Goal: Task Accomplishment & Management: Use online tool/utility

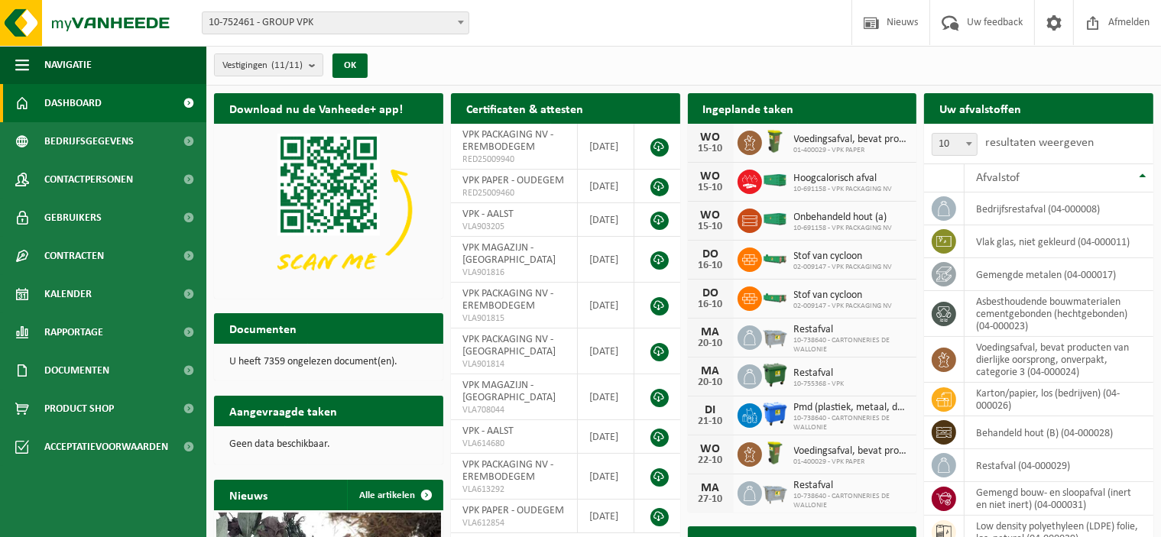
click at [338, 30] on span "10-752461 - GROUP VPK" at bounding box center [336, 22] width 266 height 21
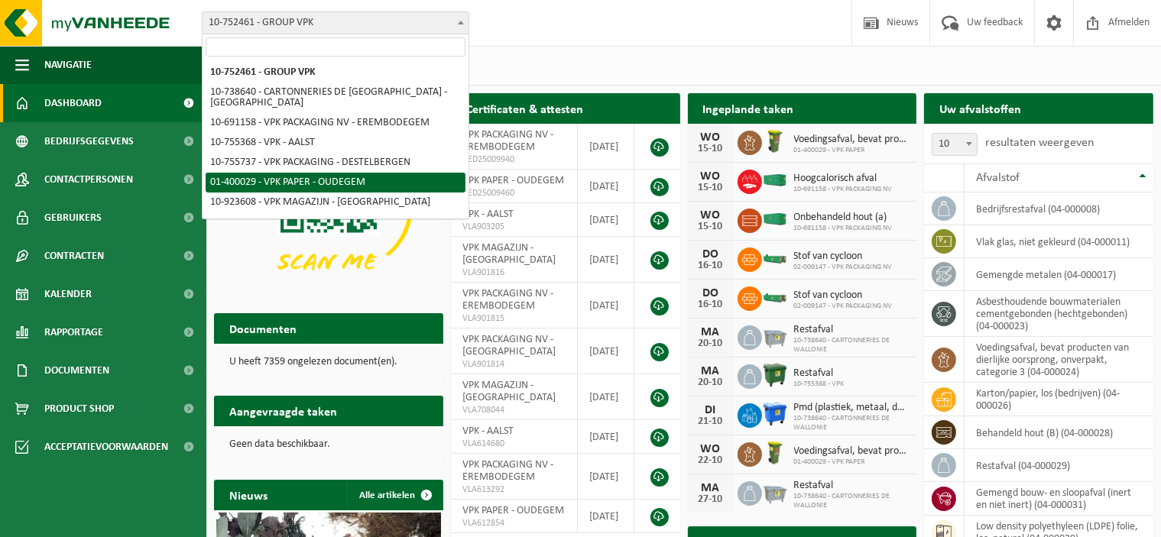
select select "948"
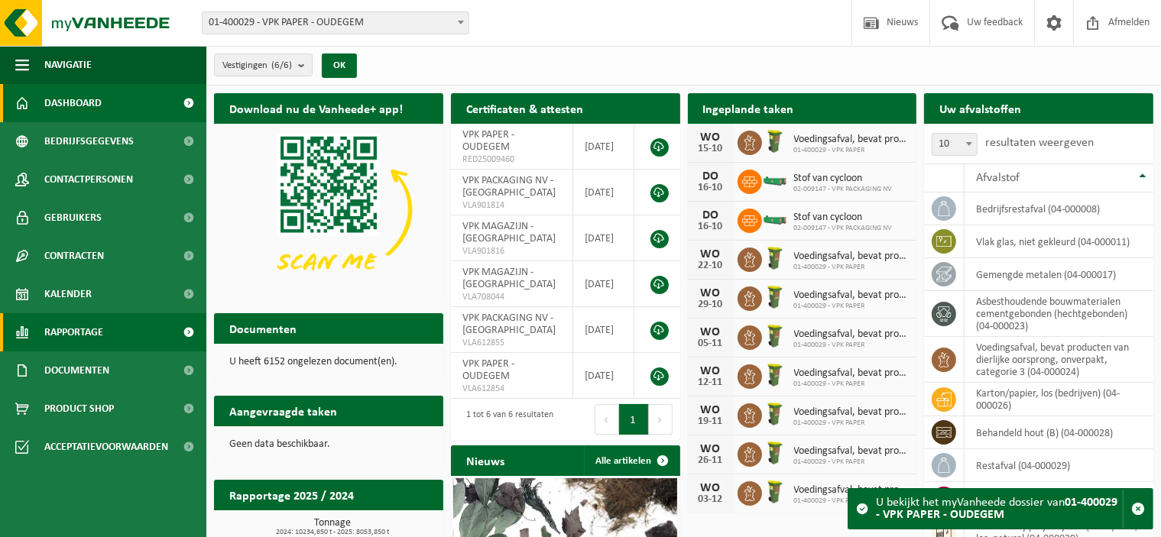
click at [77, 328] on span "Rapportage" at bounding box center [73, 332] width 59 height 38
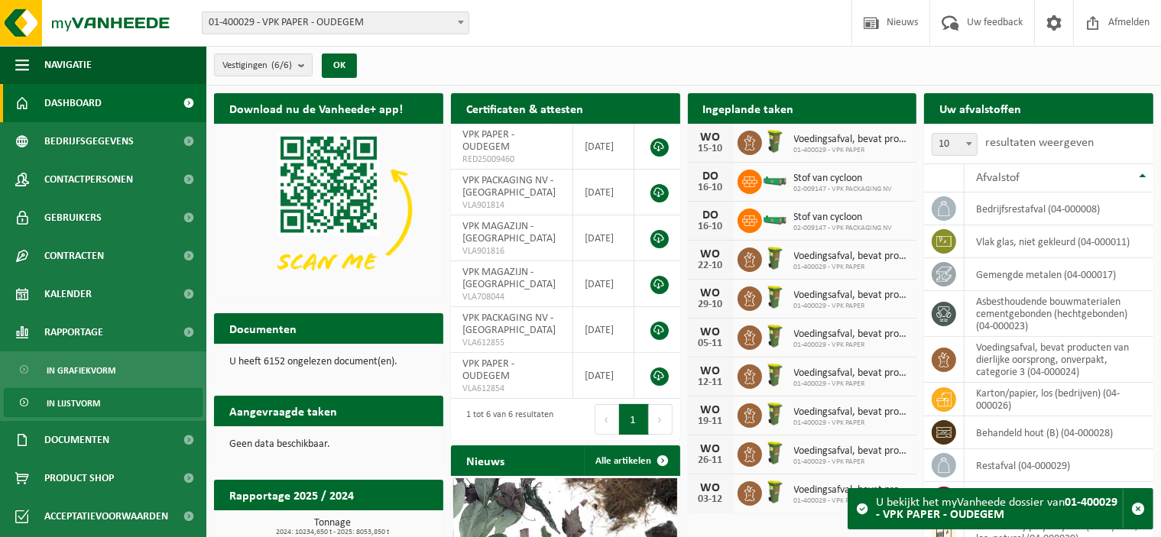
click at [93, 400] on span "In lijstvorm" at bounding box center [74, 403] width 54 height 29
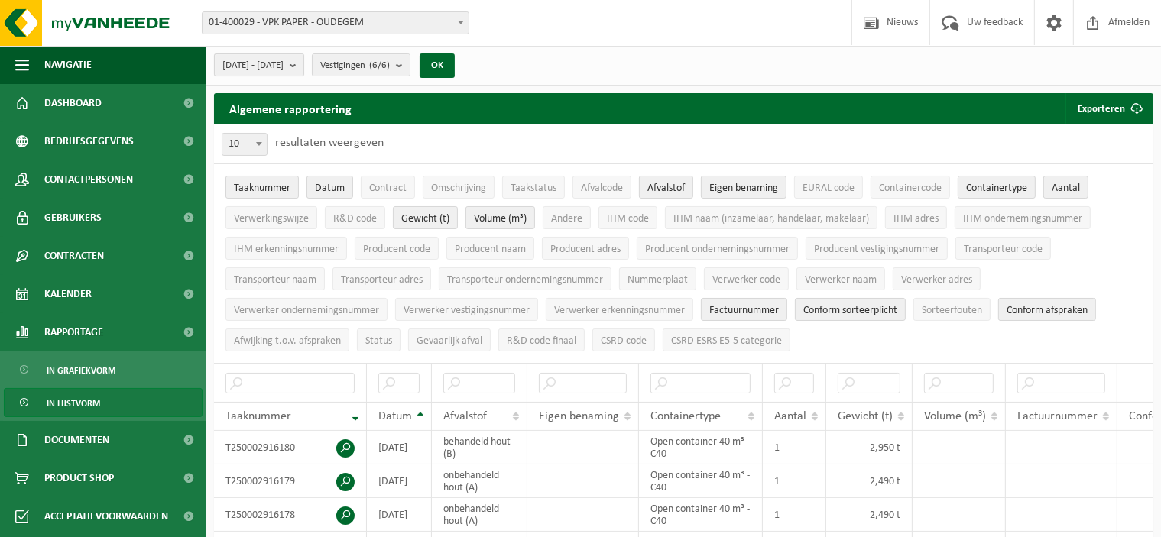
click at [303, 58] on b "submit" at bounding box center [297, 64] width 14 height 21
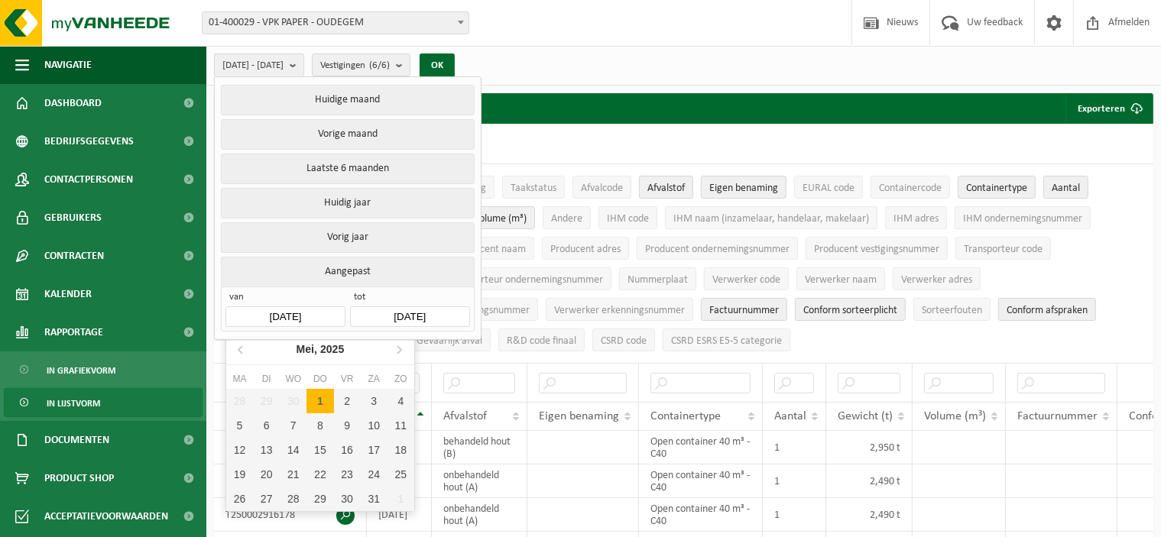
click at [315, 311] on input "2025-05-01" at bounding box center [284, 316] width 119 height 21
click at [397, 346] on icon at bounding box center [399, 349] width 24 height 24
click at [351, 401] on div "1" at bounding box center [347, 401] width 27 height 24
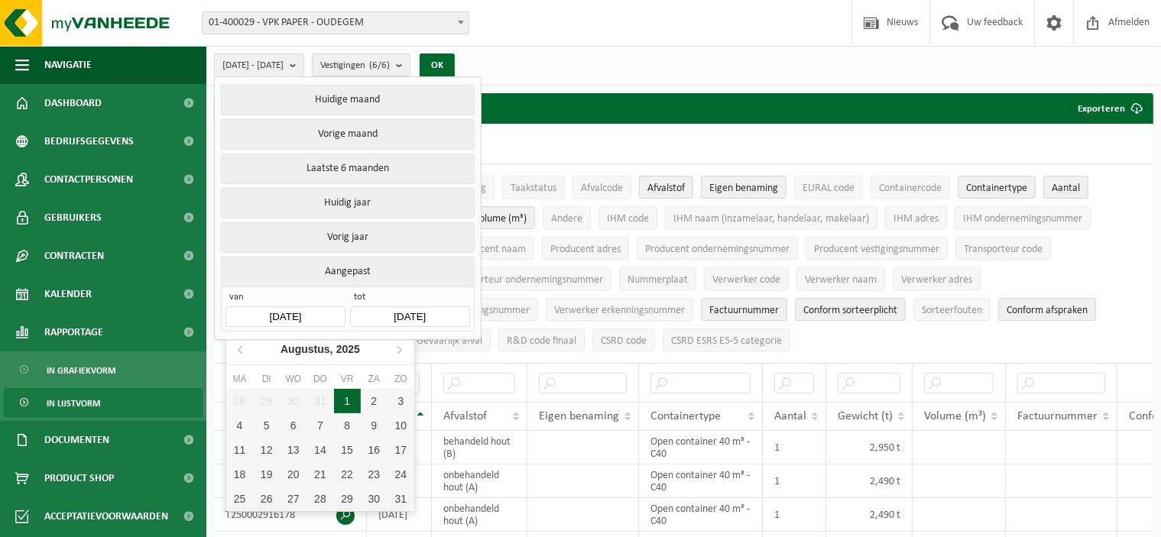
type input "2025-08-01"
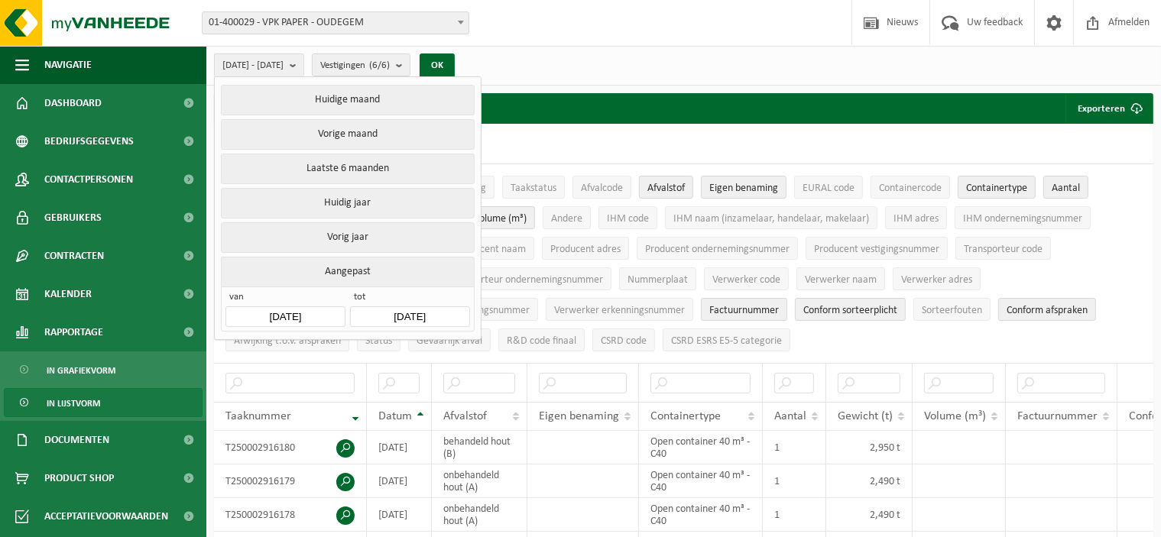
click at [419, 307] on input "2025-10-15" at bounding box center [409, 316] width 119 height 21
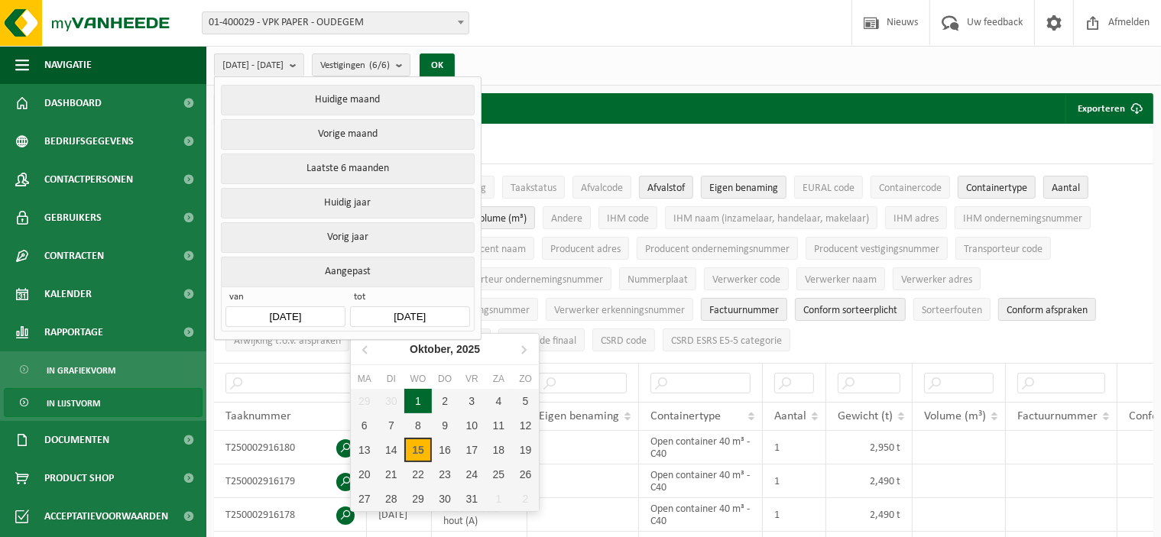
click at [410, 397] on div "1" at bounding box center [417, 401] width 27 height 24
type input "2025-10-01"
type input "2025-08-01"
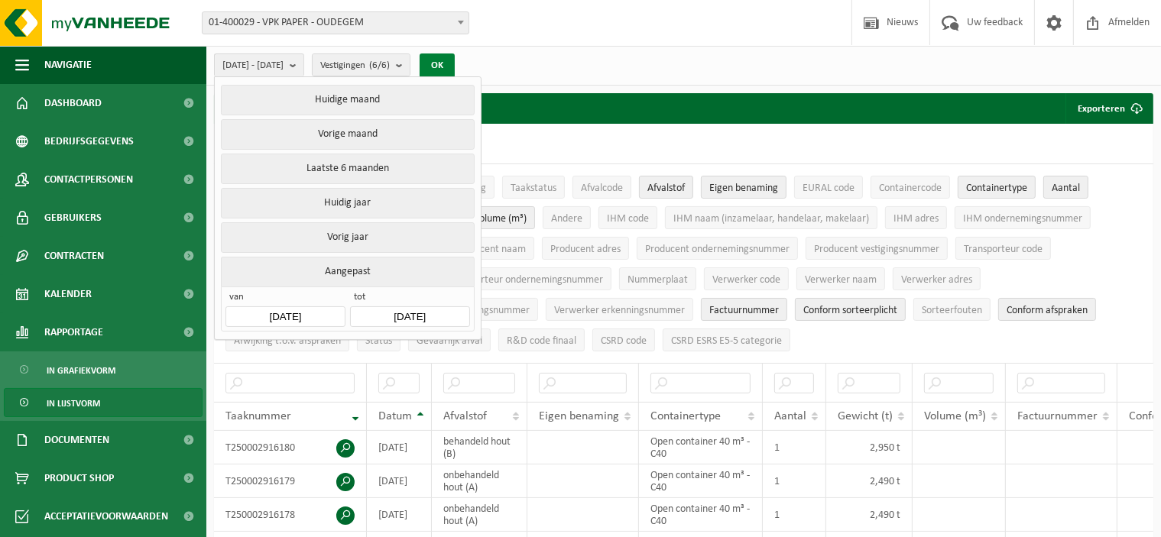
click at [455, 64] on button "OK" at bounding box center [437, 66] width 35 height 24
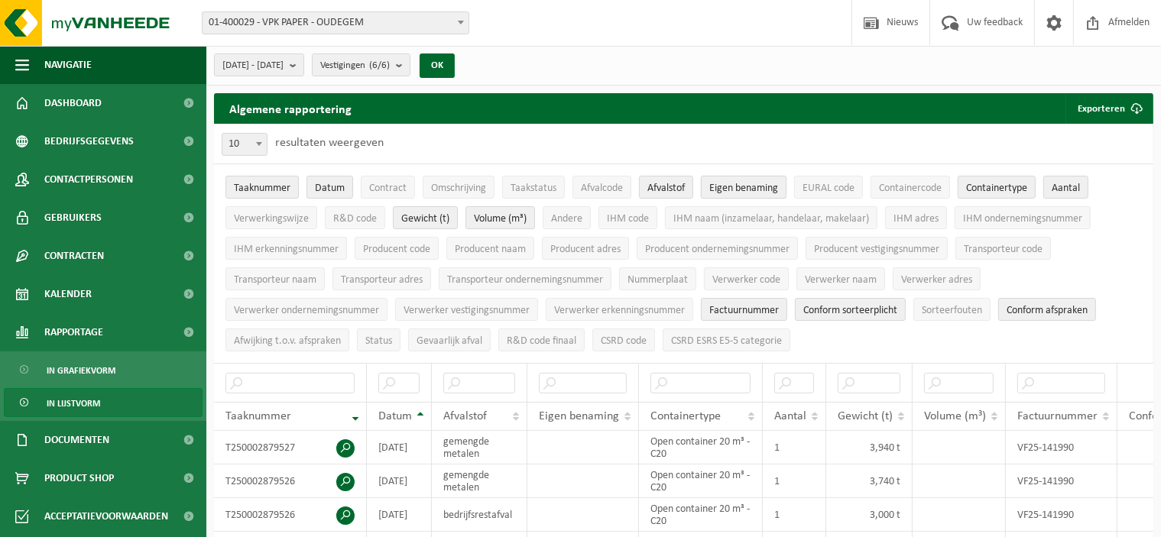
click at [749, 183] on span "Eigen benaming" at bounding box center [743, 188] width 69 height 11
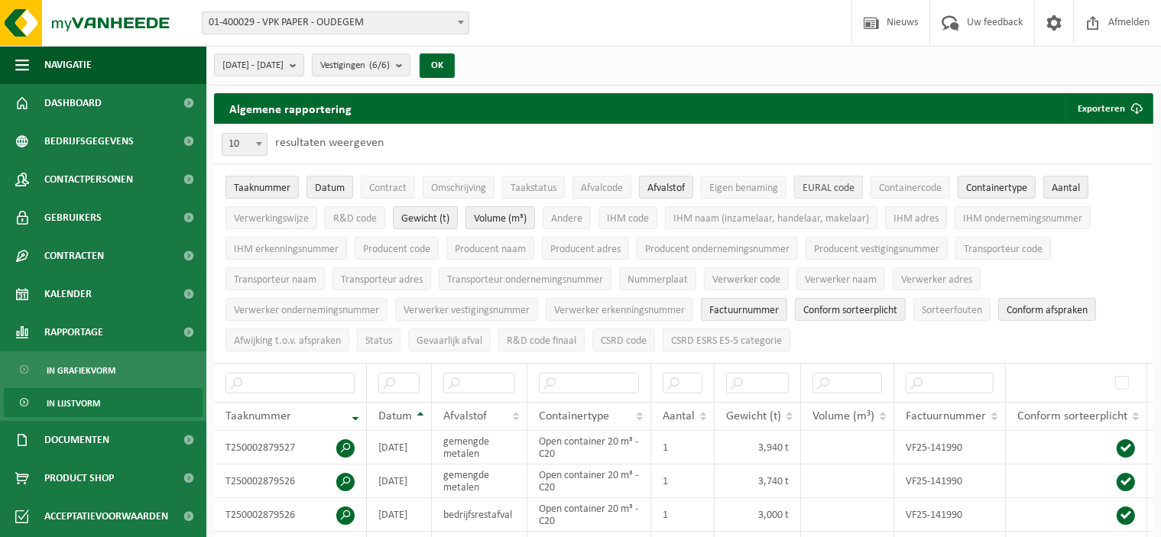
click at [828, 183] on span "EURAL code" at bounding box center [829, 188] width 52 height 11
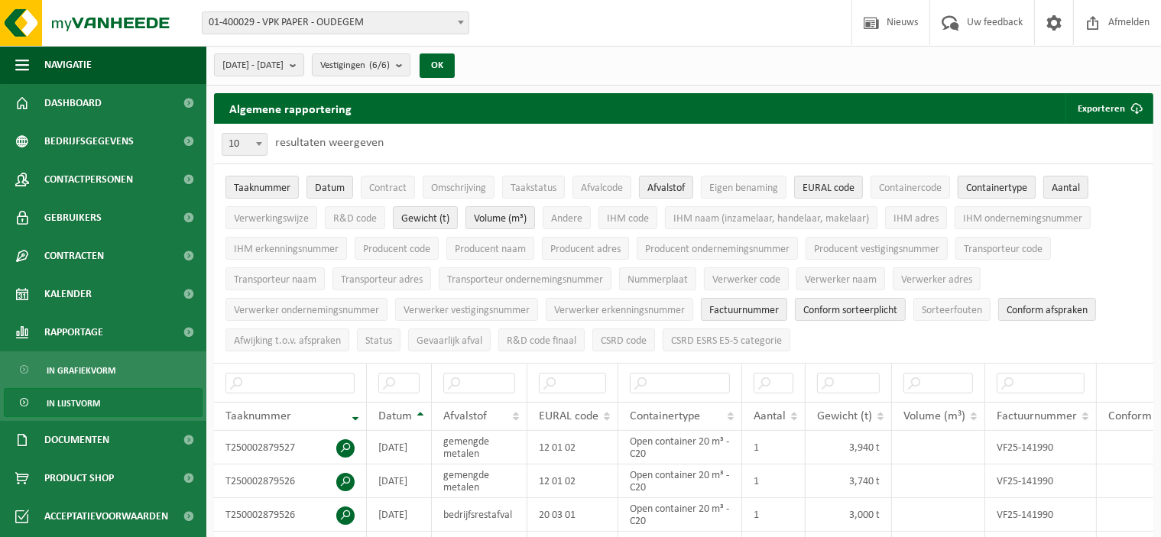
click at [967, 186] on span "Containertype" at bounding box center [996, 188] width 61 height 11
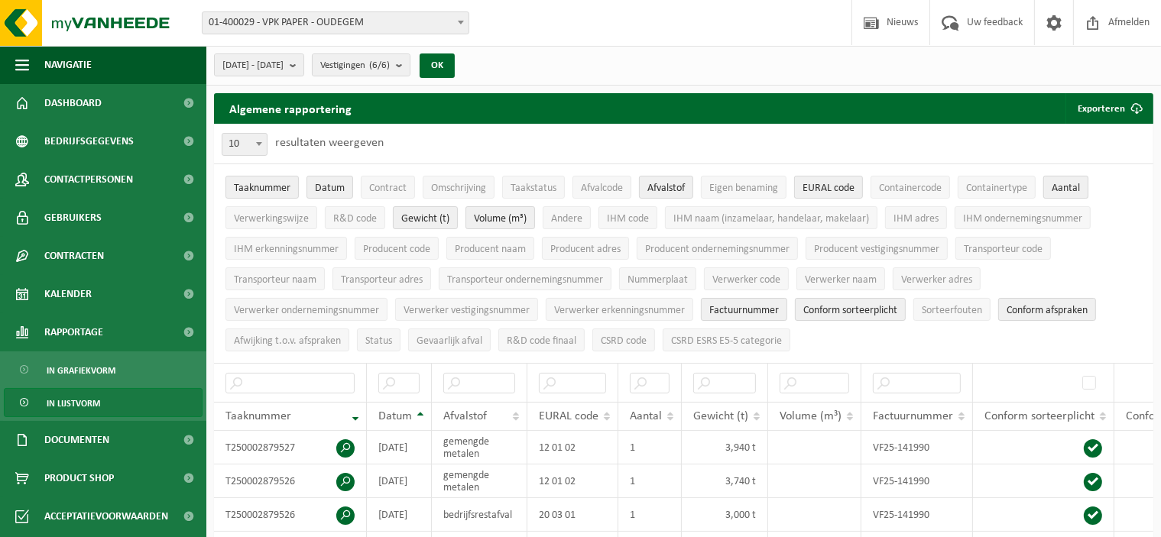
click at [1067, 189] on span "Aantal" at bounding box center [1066, 188] width 28 height 11
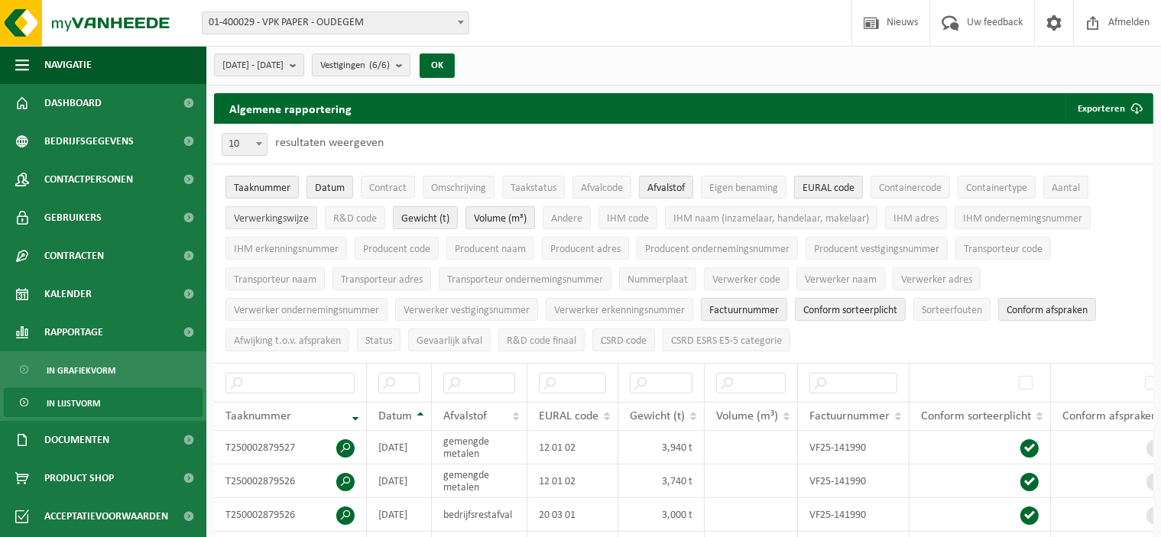
click at [292, 216] on span "Verwerkingswijze" at bounding box center [271, 218] width 75 height 11
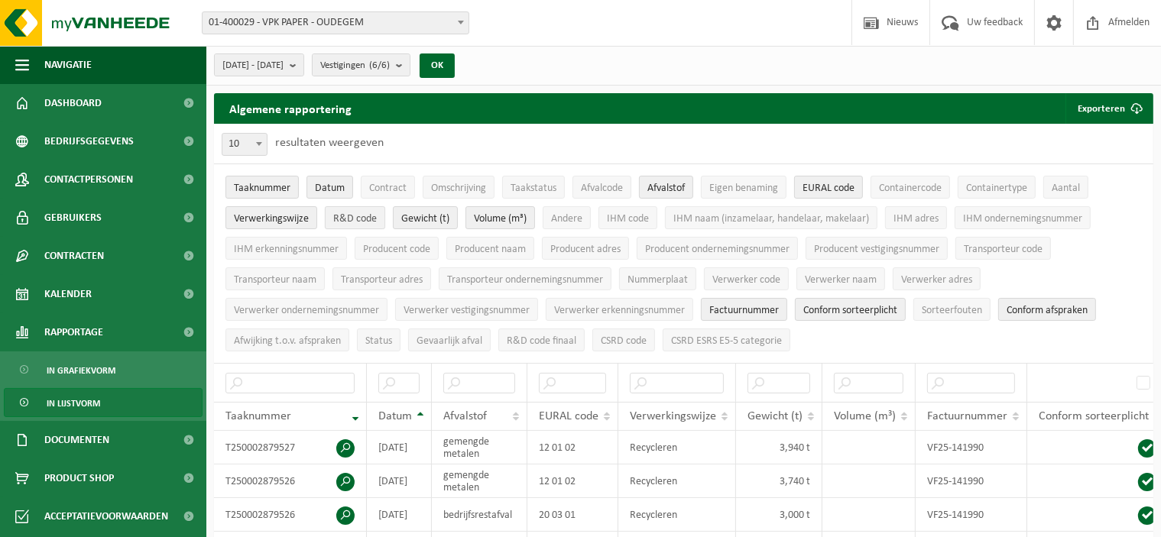
click at [347, 217] on span "R&D code" at bounding box center [355, 218] width 44 height 11
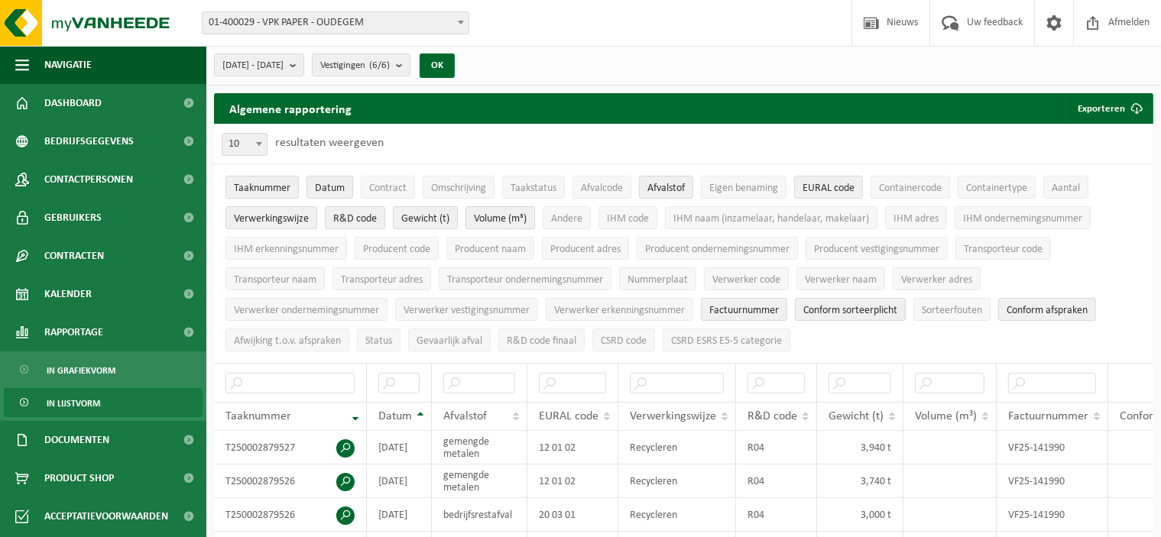
click at [499, 219] on span "Volume (m³)" at bounding box center [500, 218] width 53 height 11
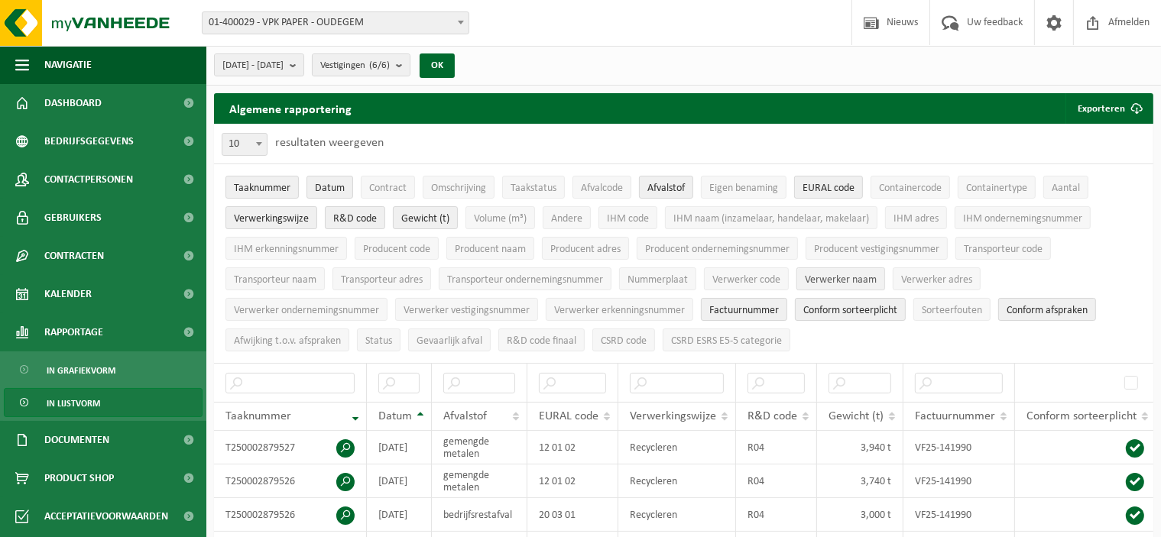
click at [839, 278] on span "Verwerker naam" at bounding box center [841, 279] width 72 height 11
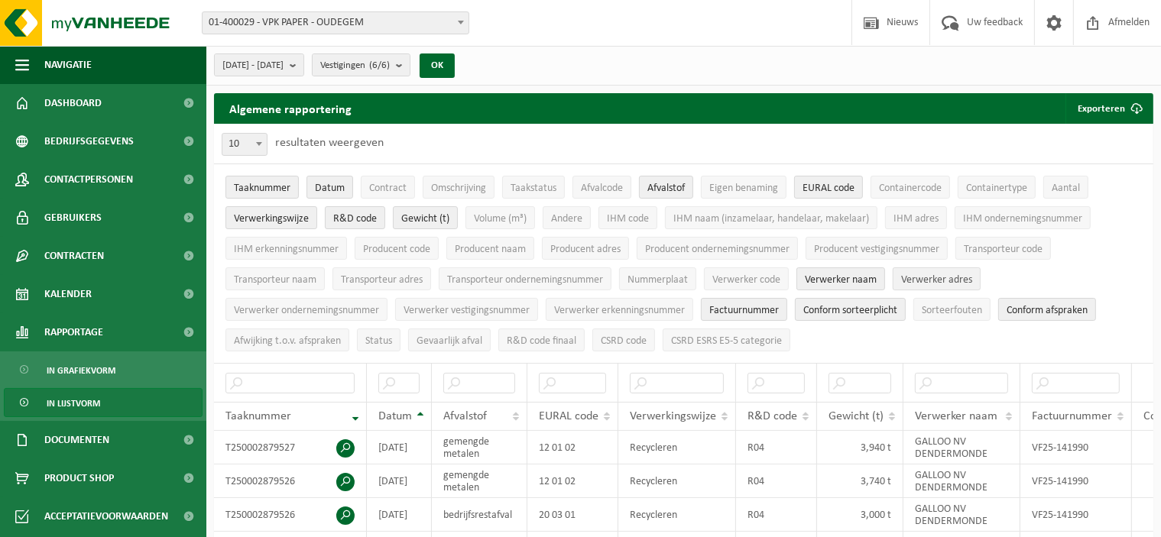
click at [952, 274] on span "Verwerker adres" at bounding box center [936, 279] width 71 height 11
click at [758, 299] on button "Factuurnummer" at bounding box center [744, 309] width 86 height 23
click at [842, 300] on button "Conform sorteerplicht" at bounding box center [850, 309] width 111 height 23
click at [1036, 313] on span "Conform afspraken" at bounding box center [1047, 310] width 81 height 11
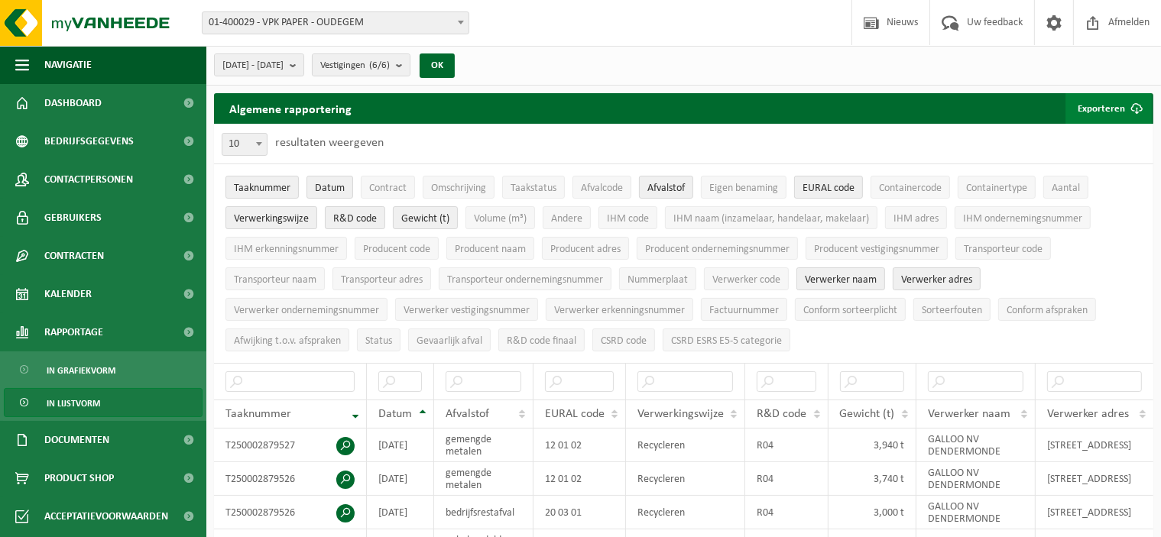
click at [1128, 104] on span "submit" at bounding box center [1136, 108] width 31 height 31
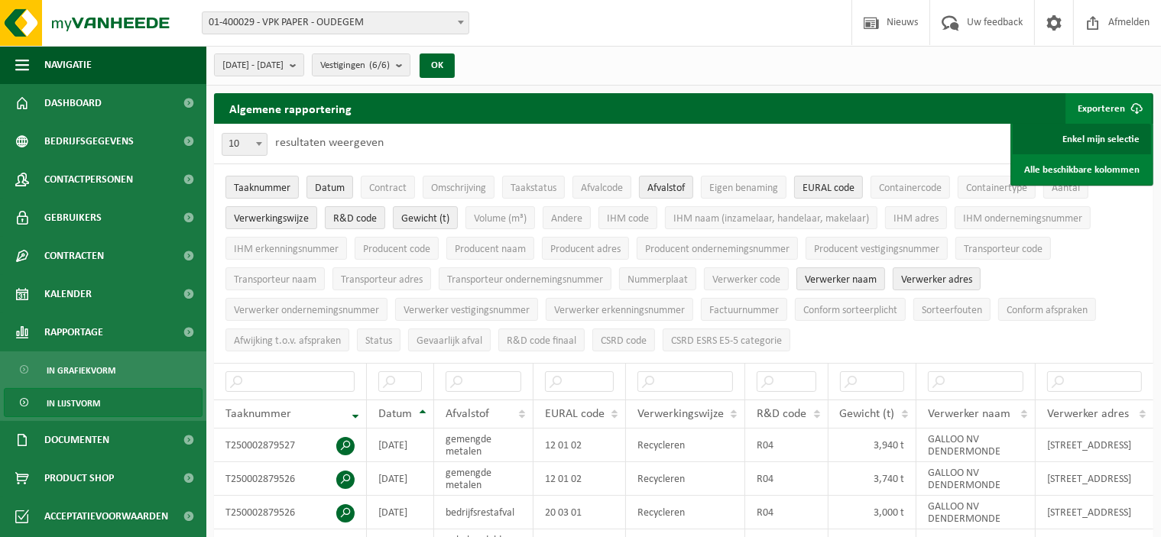
click at [1103, 136] on link "Enkel mijn selectie" at bounding box center [1082, 139] width 138 height 31
